Goal: Task Accomplishment & Management: Complete application form

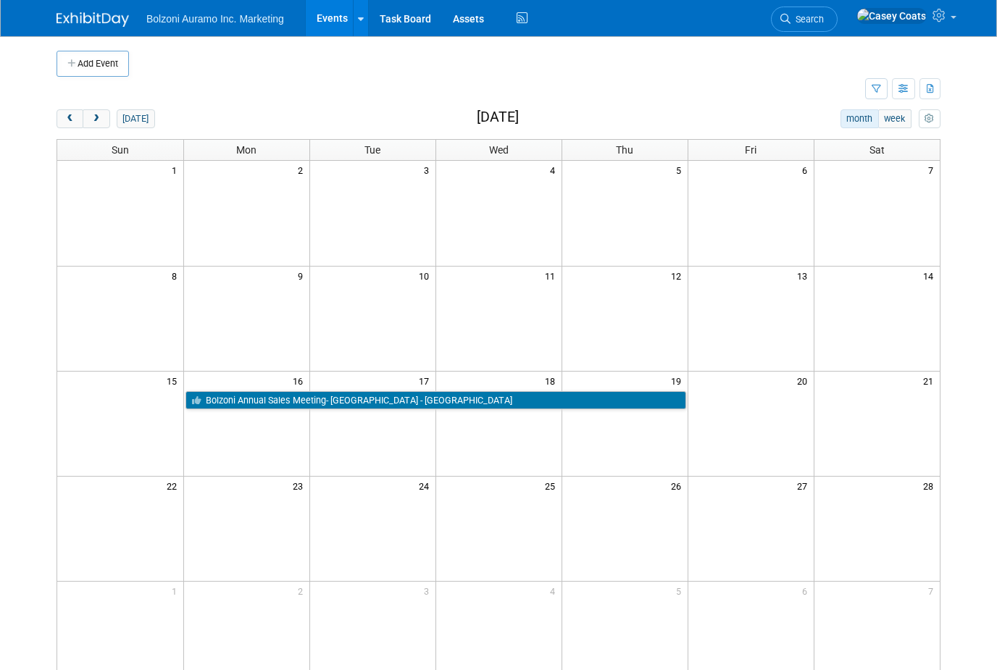
click at [72, 103] on div "Add Event New Event Duplicate Event Warning There is another event in your work…" at bounding box center [498, 429] width 905 height 787
click at [70, 116] on span "prev" at bounding box center [69, 118] width 11 height 9
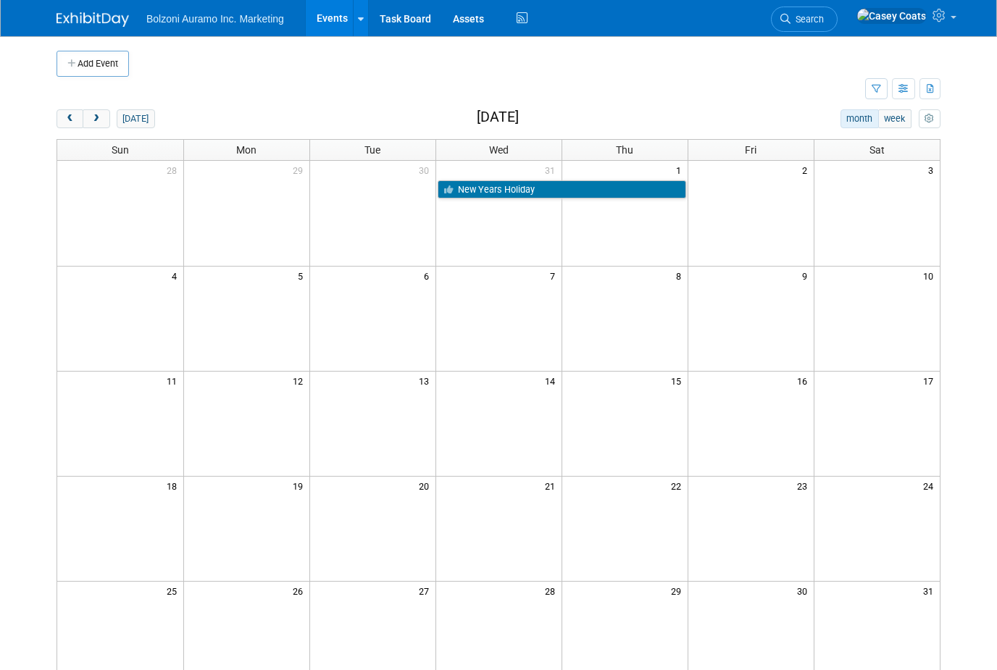
click at [62, 113] on button "prev" at bounding box center [69, 118] width 27 height 19
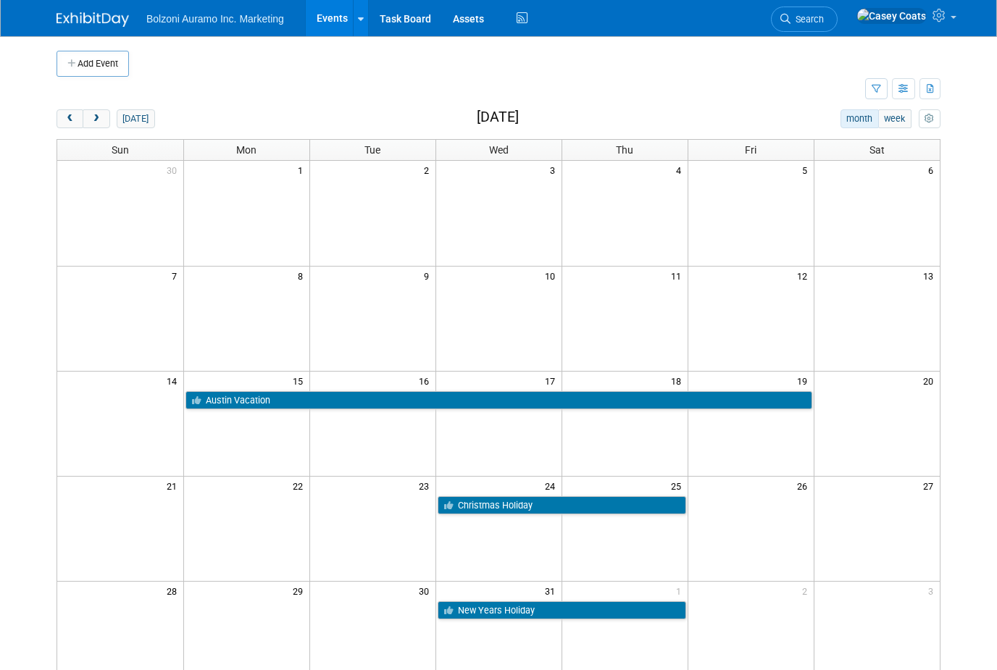
click at [54, 109] on div "Add Event New Event Duplicate Event Warning There is another event in your work…" at bounding box center [498, 429] width 905 height 787
click at [72, 118] on span "prev" at bounding box center [69, 118] width 11 height 9
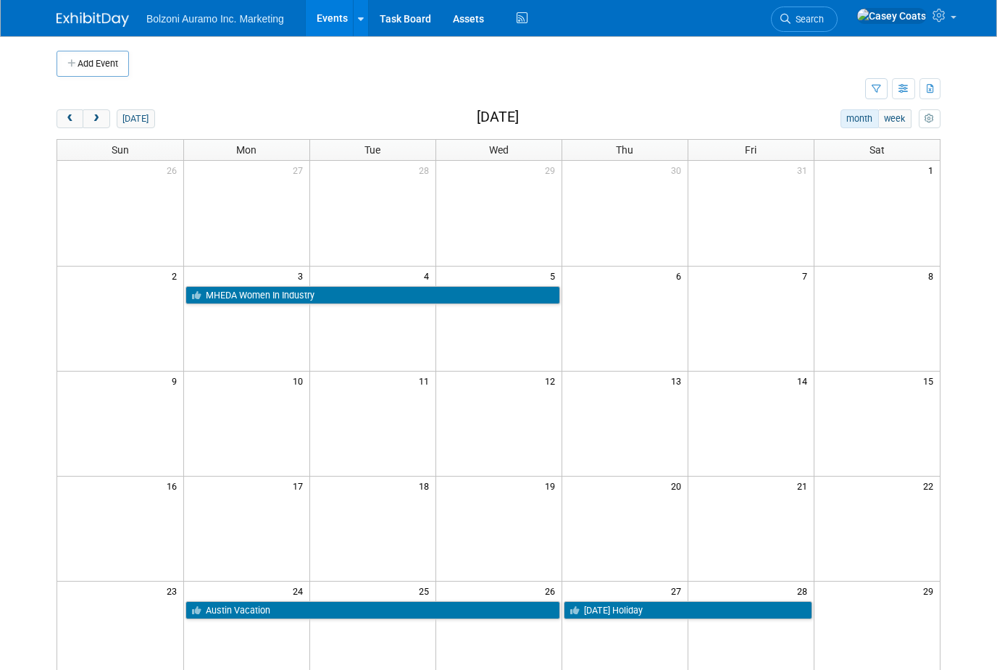
click at [63, 115] on button "prev" at bounding box center [69, 118] width 27 height 19
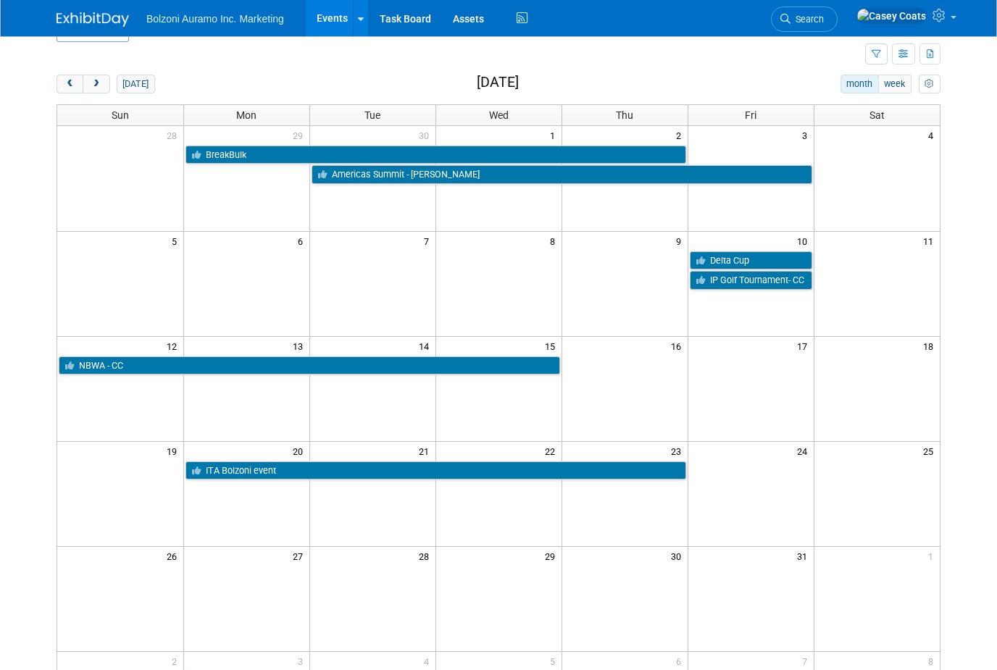
scroll to position [13, 0]
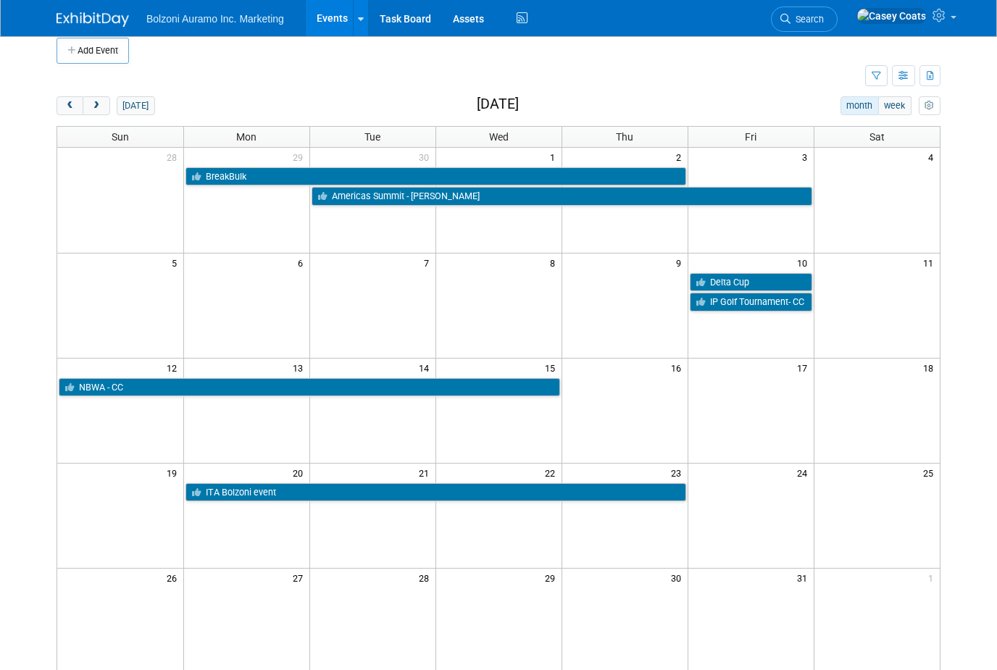
click at [102, 38] on button "Add Event" at bounding box center [92, 51] width 72 height 26
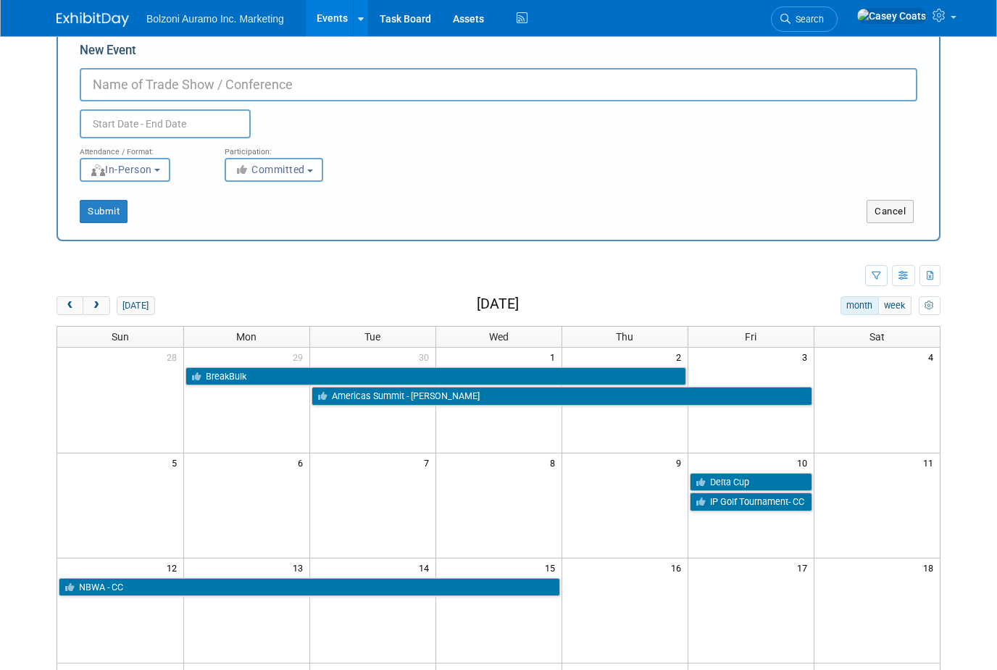
scroll to position [0, 0]
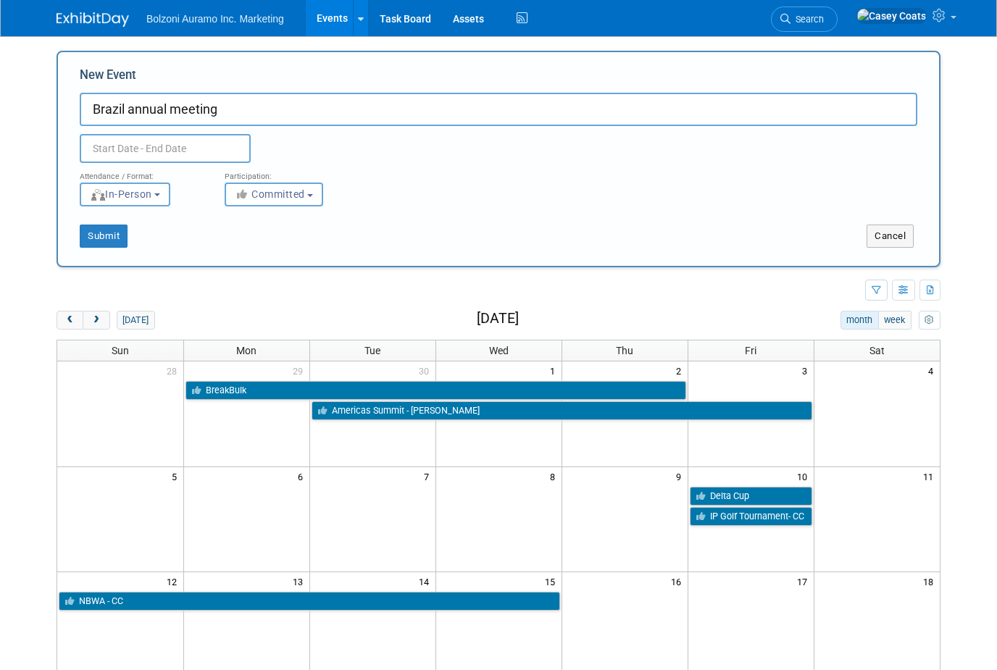
type input "Brazil annual meeting"
click at [121, 156] on body "Bolzoni Auramo Inc. Marketing Events Add Event Bulk Upload Events Shareable Eve…" at bounding box center [498, 335] width 997 height 670
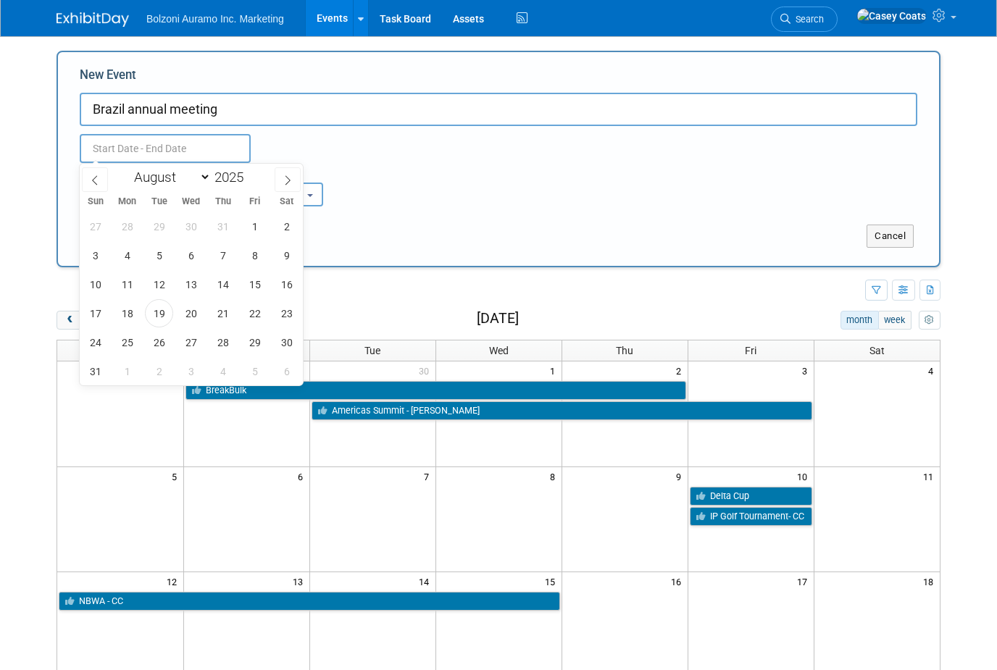
click at [295, 172] on span at bounding box center [288, 179] width 26 height 25
click at [297, 179] on span at bounding box center [288, 179] width 26 height 25
select select "9"
click at [126, 317] on span "20" at bounding box center [127, 313] width 28 height 28
click at [251, 315] on span "24" at bounding box center [254, 313] width 28 height 28
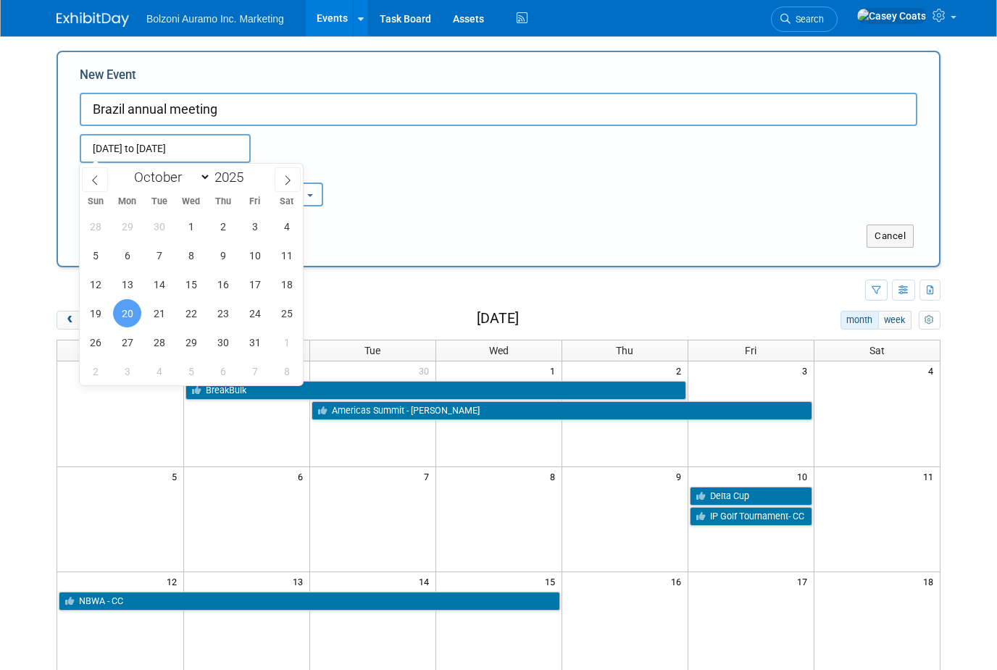
type input "[DATE] to [DATE]"
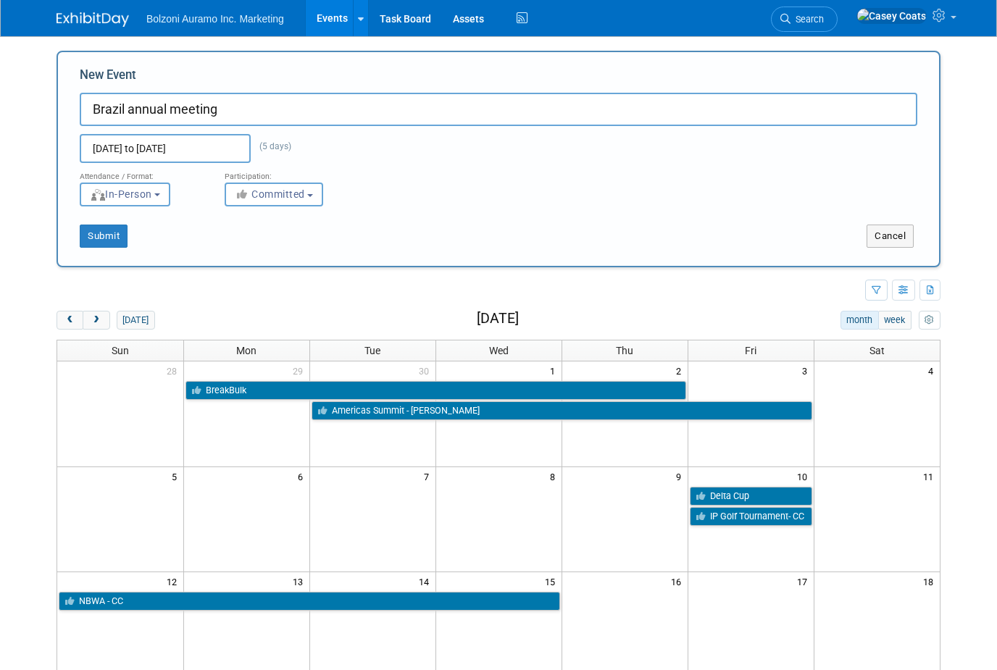
click at [251, 116] on input "Brazil annual meeting" at bounding box center [498, 109] width 837 height 33
type input "Brazil annual meeting - tentative -[PERSON_NAME]"
click at [567, 222] on div "Submit Cancel" at bounding box center [498, 226] width 859 height 41
click at [120, 238] on button "Submit" at bounding box center [104, 236] width 48 height 23
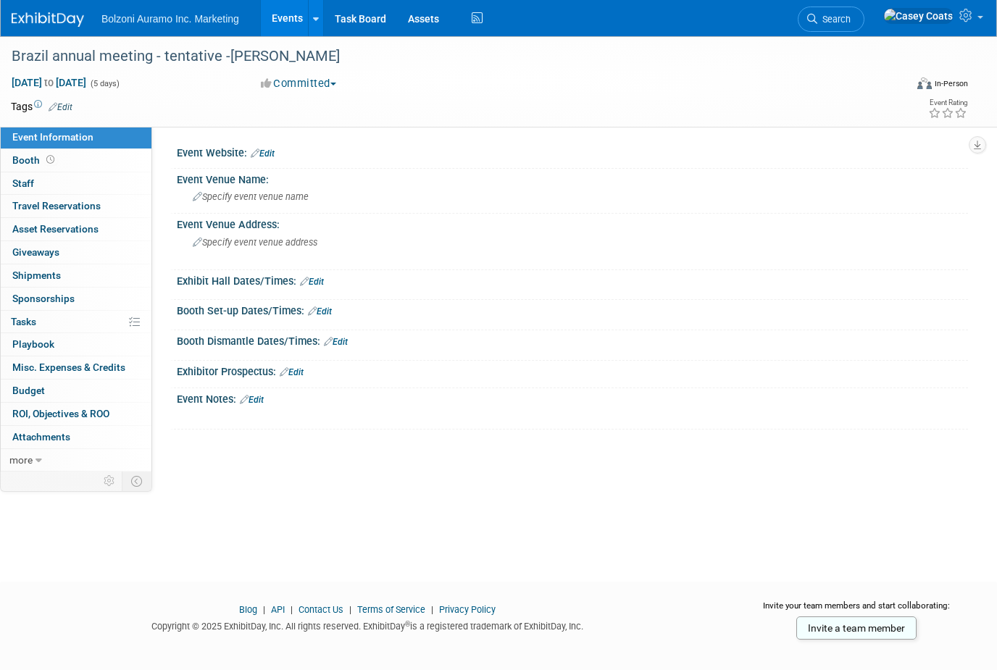
click at [293, 33] on link "Events" at bounding box center [287, 18] width 53 height 36
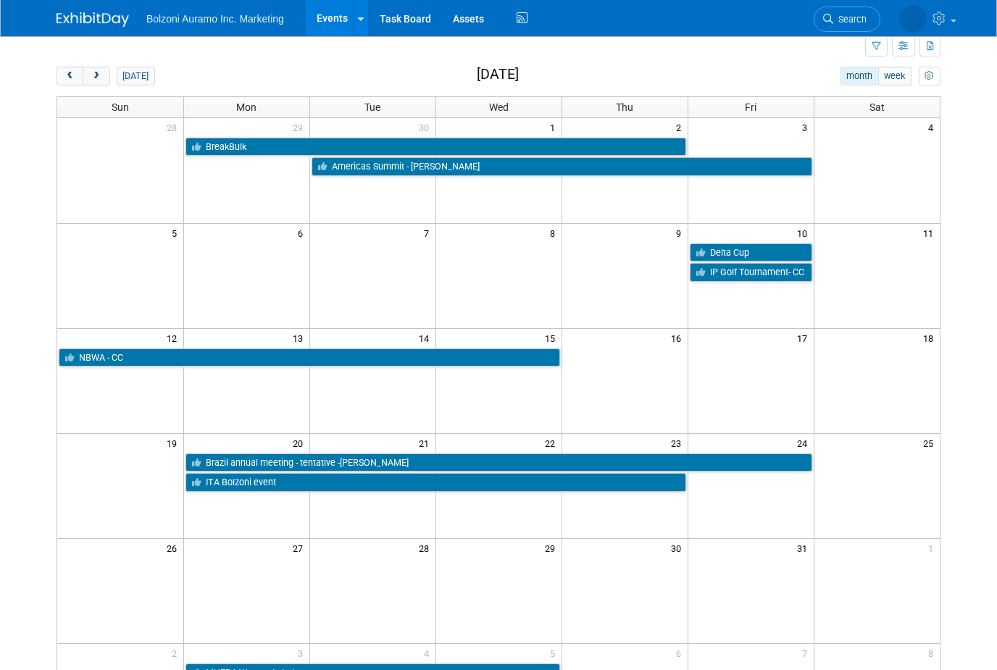
scroll to position [43, 0]
